Goal: Task Accomplishment & Management: Manage account settings

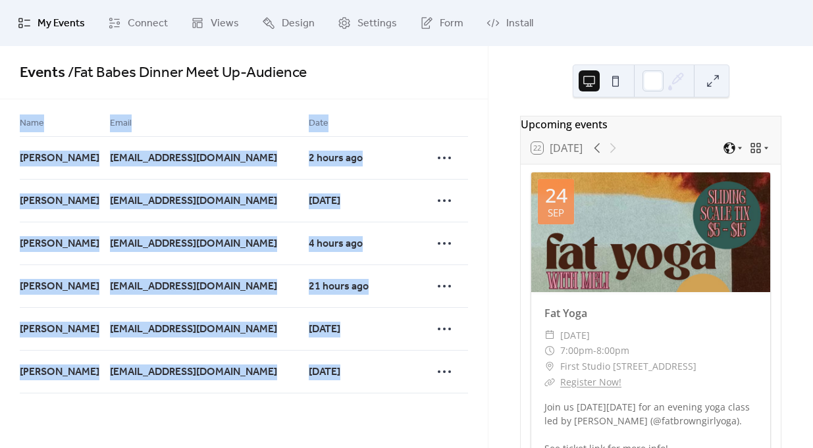
drag, startPoint x: 466, startPoint y: 381, endPoint x: 13, endPoint y: 128, distance: 518.8
click at [13, 128] on div "Name Email Date [PERSON_NAME] [EMAIL_ADDRESS][DOMAIN_NAME] 2 hours ago [PERSON_…" at bounding box center [244, 254] width 488 height 310
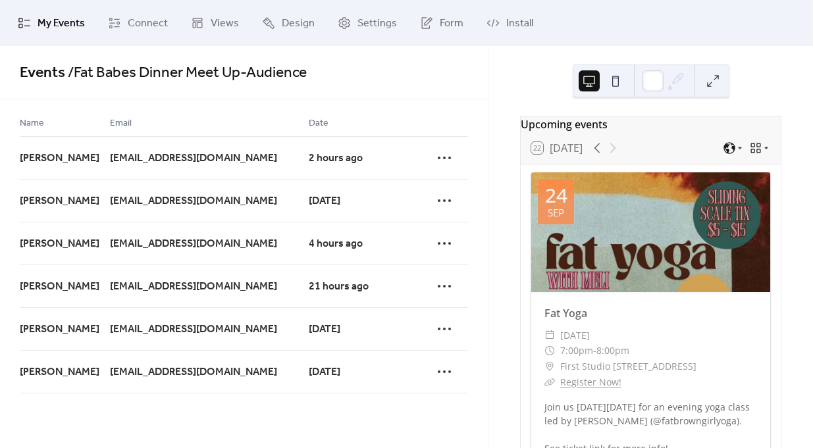
click at [23, 124] on span "Name" at bounding box center [32, 124] width 24 height 16
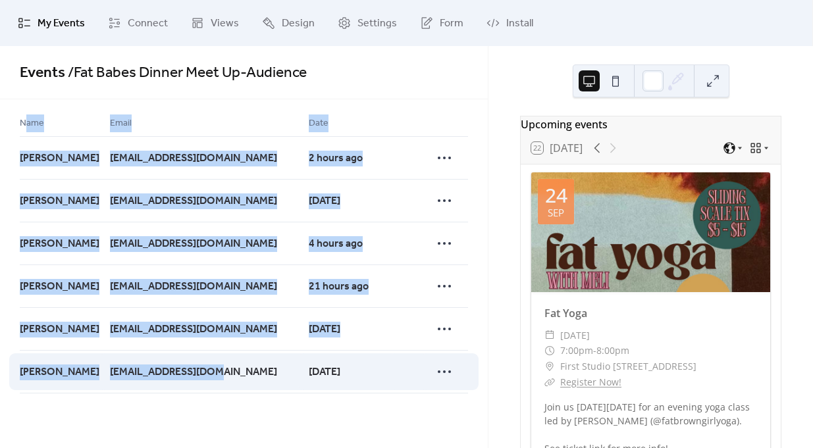
drag, startPoint x: 23, startPoint y: 124, endPoint x: 230, endPoint y: 381, distance: 330.4
click at [230, 381] on div "Name Email Date [PERSON_NAME] [EMAIL_ADDRESS][DOMAIN_NAME] 2 hours ago [PERSON_…" at bounding box center [244, 254] width 448 height 278
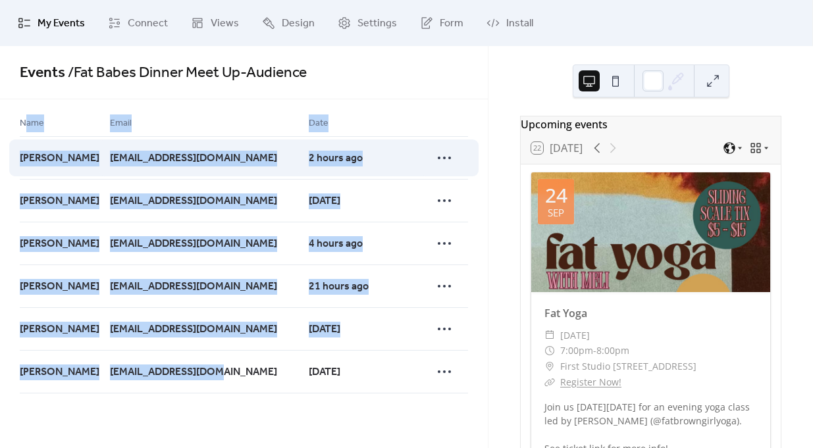
click at [450, 140] on div at bounding box center [449, 157] width 37 height 43
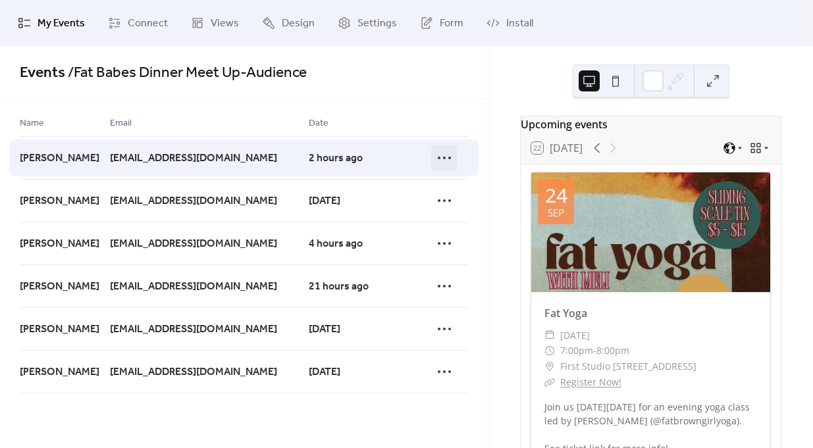
click at [448, 159] on circle at bounding box center [449, 158] width 3 height 3
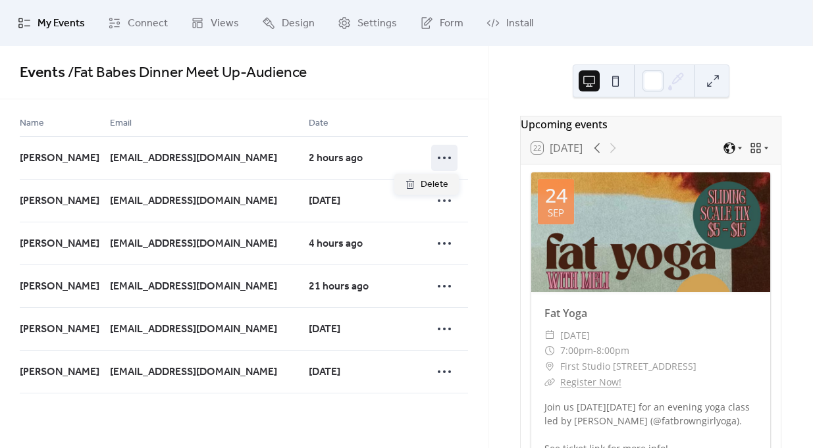
click at [455, 115] on div at bounding box center [449, 125] width 37 height 21
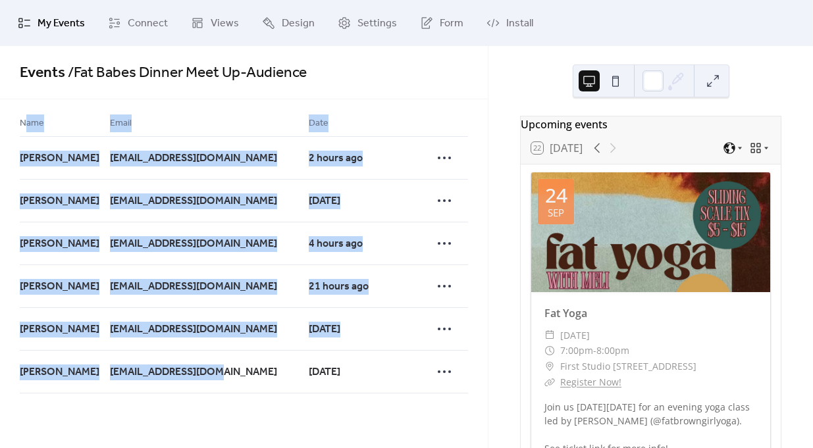
drag, startPoint x: 244, startPoint y: 373, endPoint x: 23, endPoint y: 115, distance: 340.3
click at [23, 115] on div "Name Email Date [PERSON_NAME] [EMAIL_ADDRESS][DOMAIN_NAME] 2 hours ago [PERSON_…" at bounding box center [244, 254] width 448 height 278
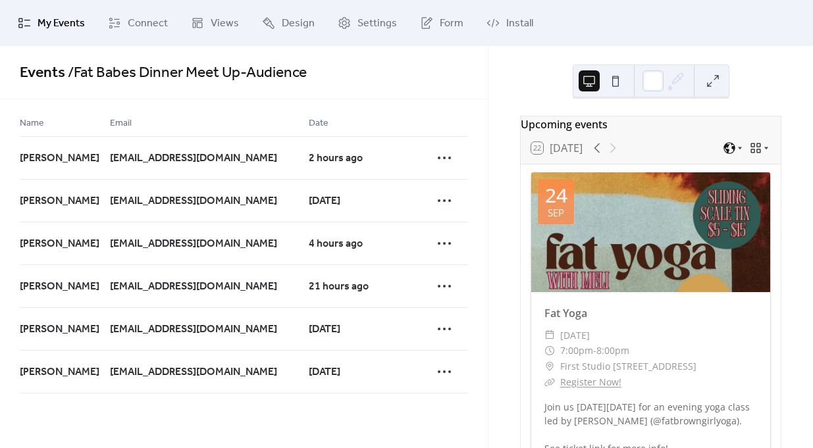
click at [22, 118] on span "Name" at bounding box center [32, 124] width 24 height 16
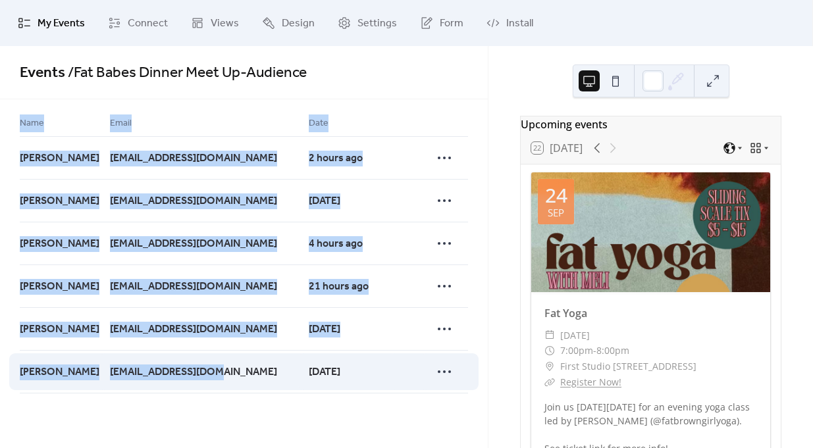
drag, startPoint x: 16, startPoint y: 121, endPoint x: 231, endPoint y: 369, distance: 328.4
click at [231, 369] on div "Name Email Date [PERSON_NAME] [EMAIL_ADDRESS][DOMAIN_NAME] 2 hours ago [PERSON_…" at bounding box center [244, 254] width 488 height 310
copy div "Name Email Date [PERSON_NAME] [EMAIL_ADDRESS][DOMAIN_NAME] 2 hours ago [PERSON_…"
